Goal: Transaction & Acquisition: Purchase product/service

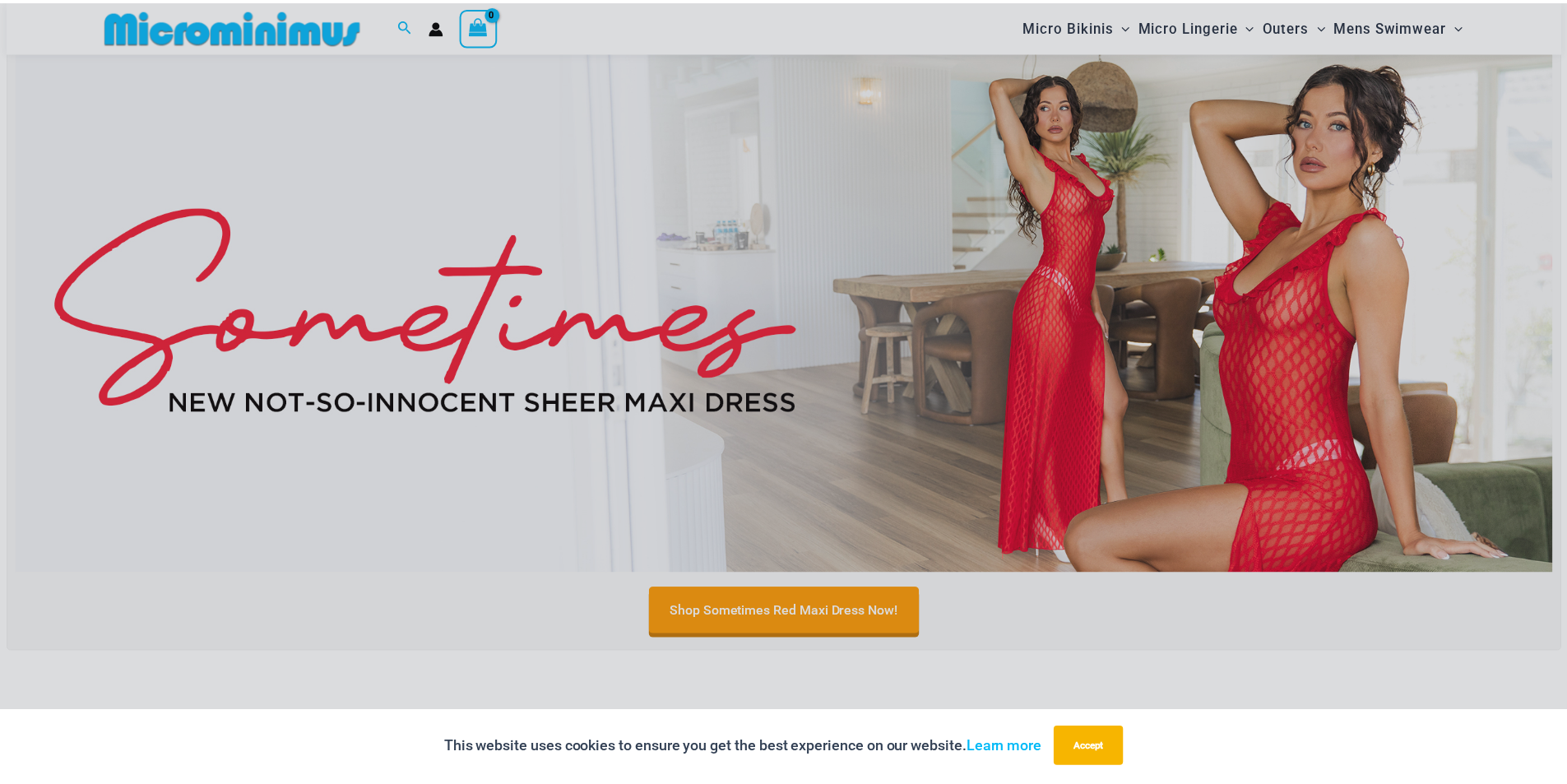
scroll to position [562, 0]
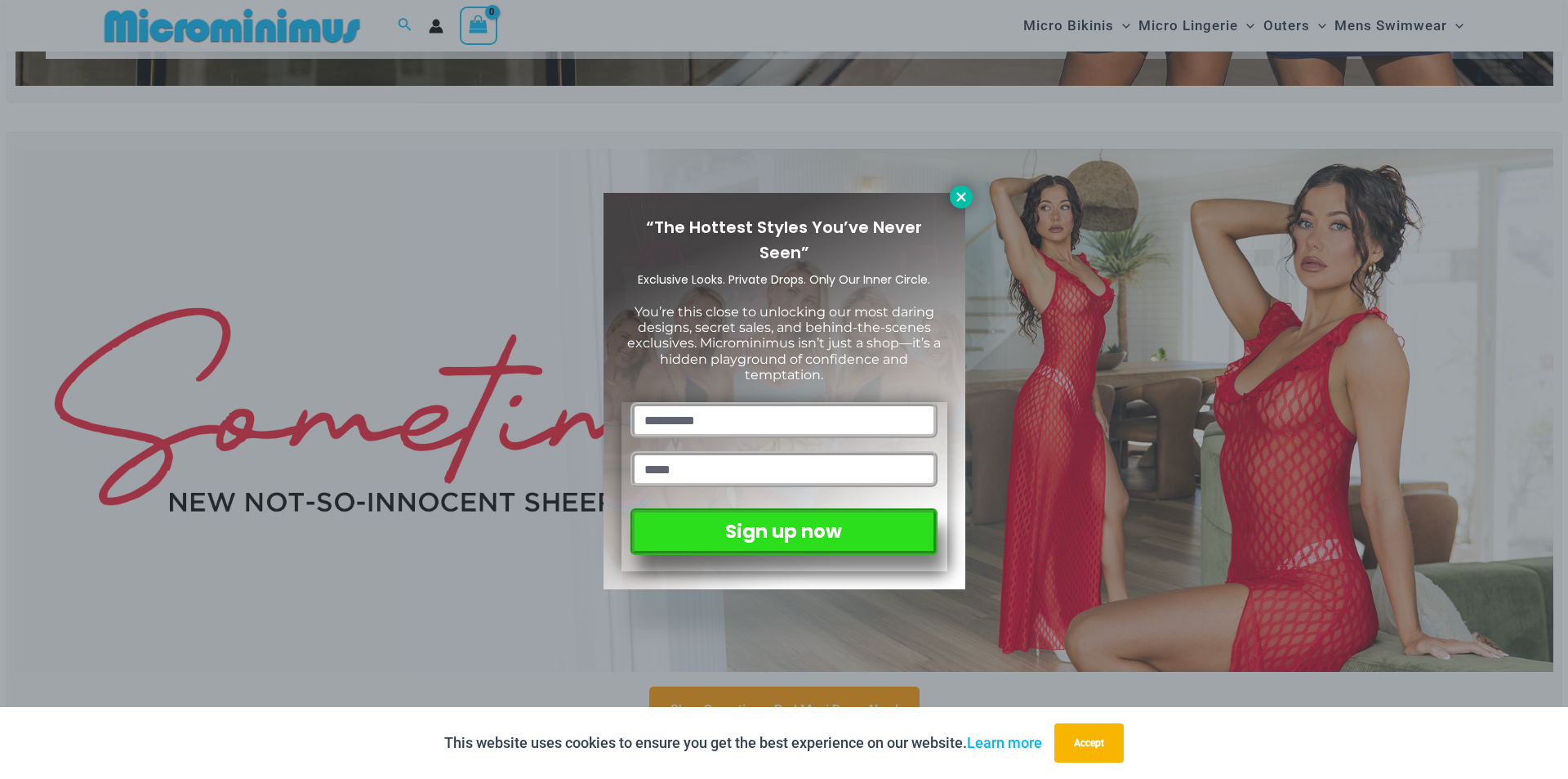
click at [960, 189] on icon at bounding box center [961, 196] width 15 height 15
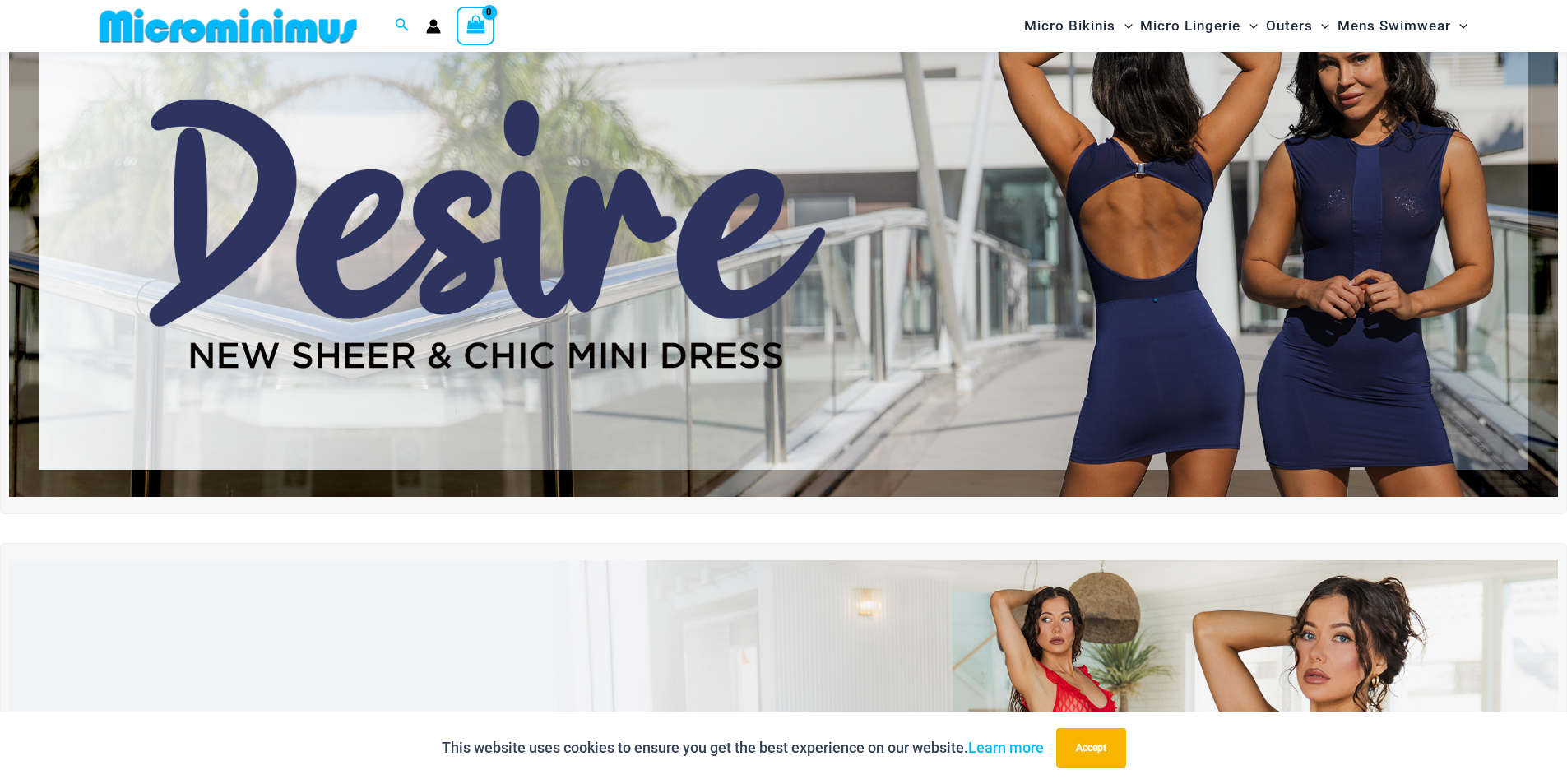
scroll to position [151, 0]
click at [952, 153] on img at bounding box center [784, 235] width 1549 height 527
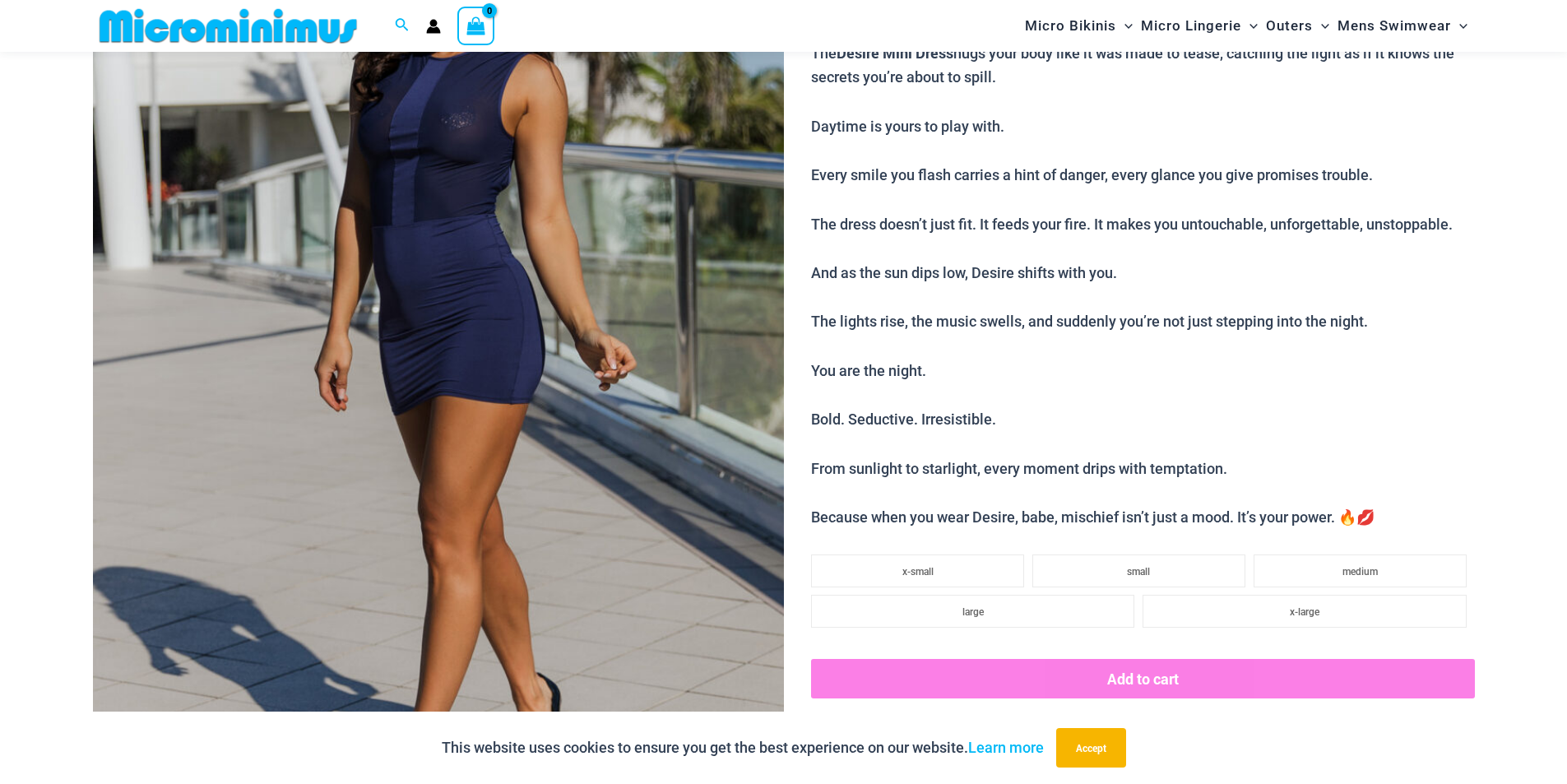
scroll to position [231, 0]
